Goal: Find specific page/section

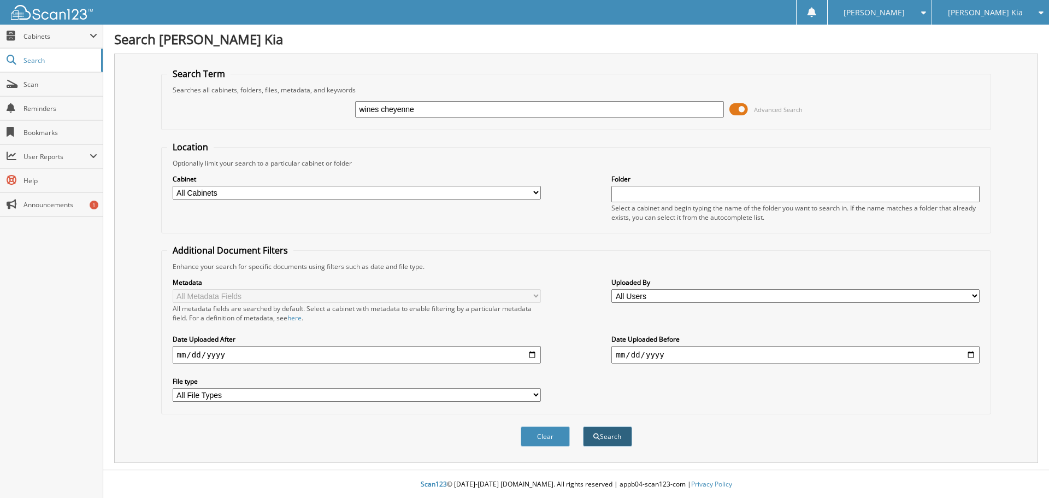
type input "wines cheyenne"
click at [599, 443] on button "Search" at bounding box center [607, 436] width 49 height 20
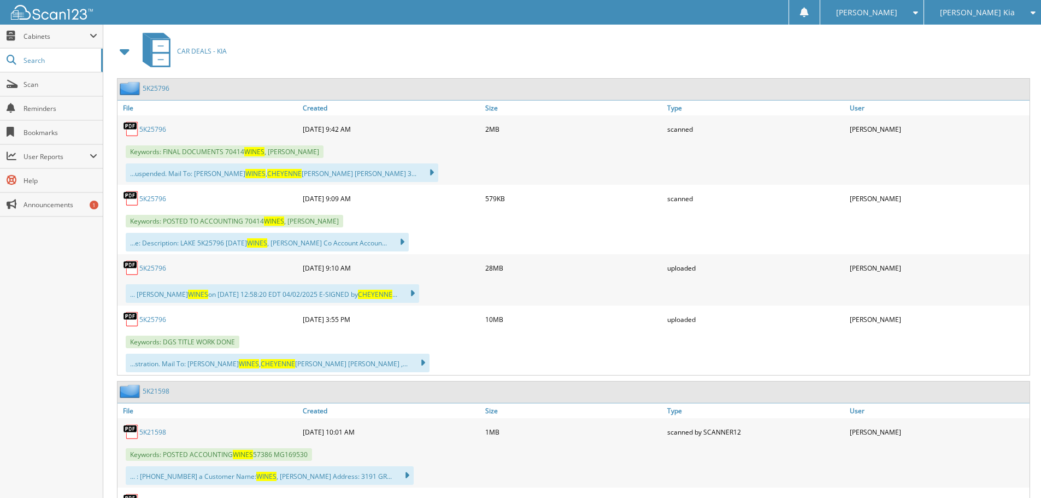
scroll to position [492, 0]
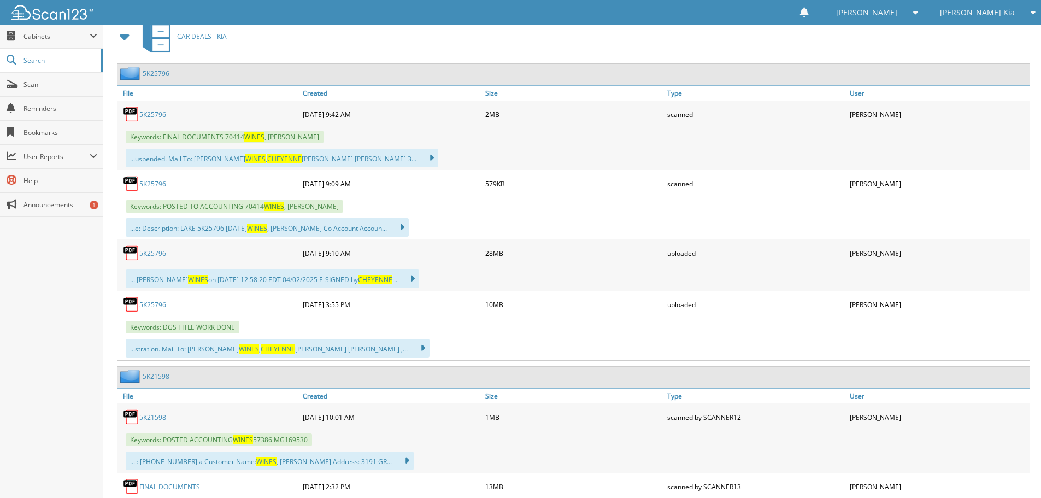
click at [145, 301] on link "5K25796" at bounding box center [152, 304] width 27 height 9
click at [72, 33] on span "Cabinets" at bounding box center [56, 36] width 66 height 9
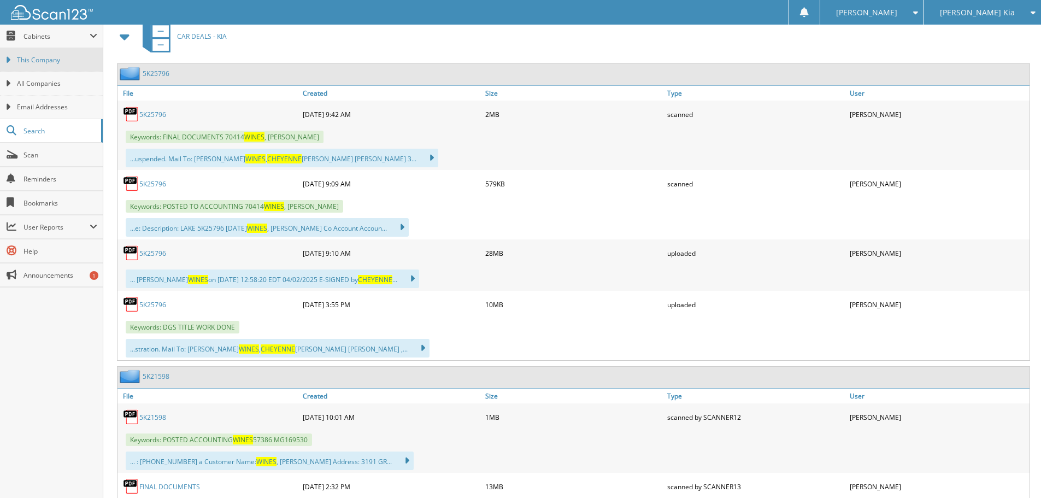
click at [68, 61] on span "This Company" at bounding box center [57, 60] width 80 height 10
